Goal: Navigation & Orientation: Find specific page/section

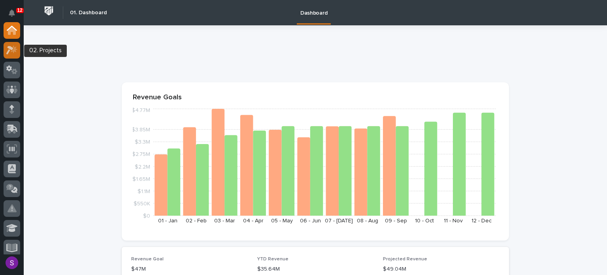
click at [16, 47] on icon at bounding box center [14, 49] width 7 height 8
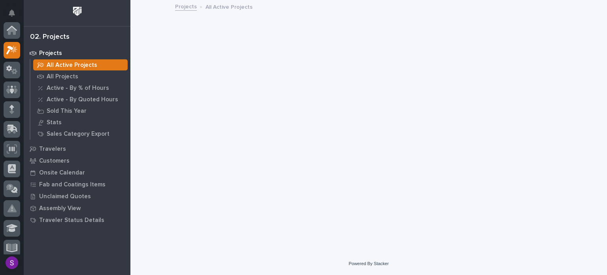
scroll to position [20, 0]
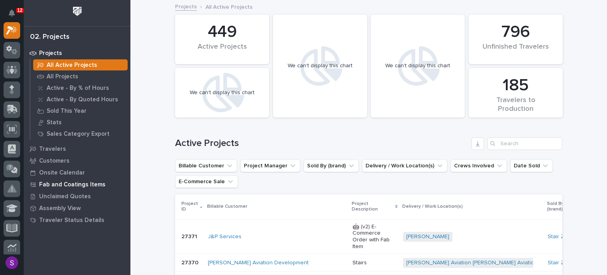
click at [92, 182] on p "Fab and Coatings Items" at bounding box center [72, 184] width 66 height 7
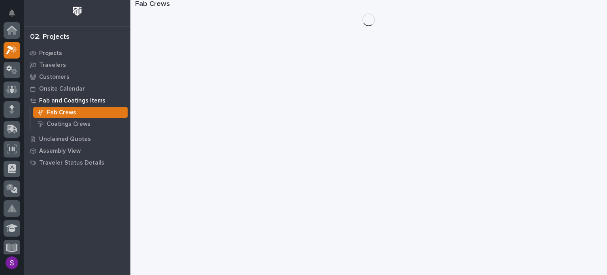
scroll to position [20, 0]
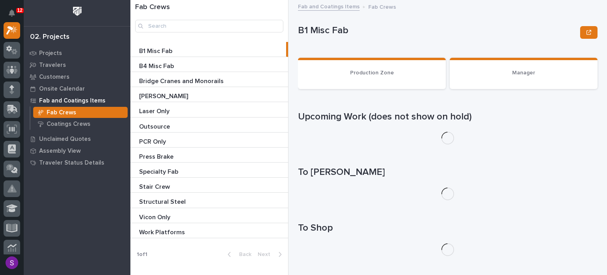
click at [183, 77] on p "Bridge Cranes and Monorails" at bounding box center [182, 80] width 86 height 9
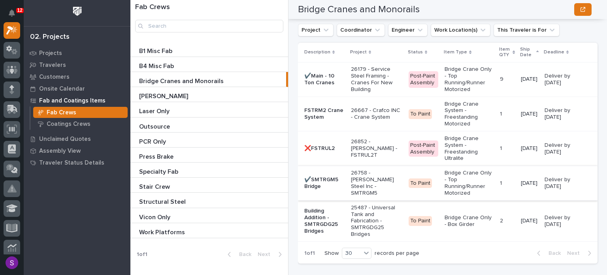
scroll to position [1364, 0]
